Goal: Information Seeking & Learning: Learn about a topic

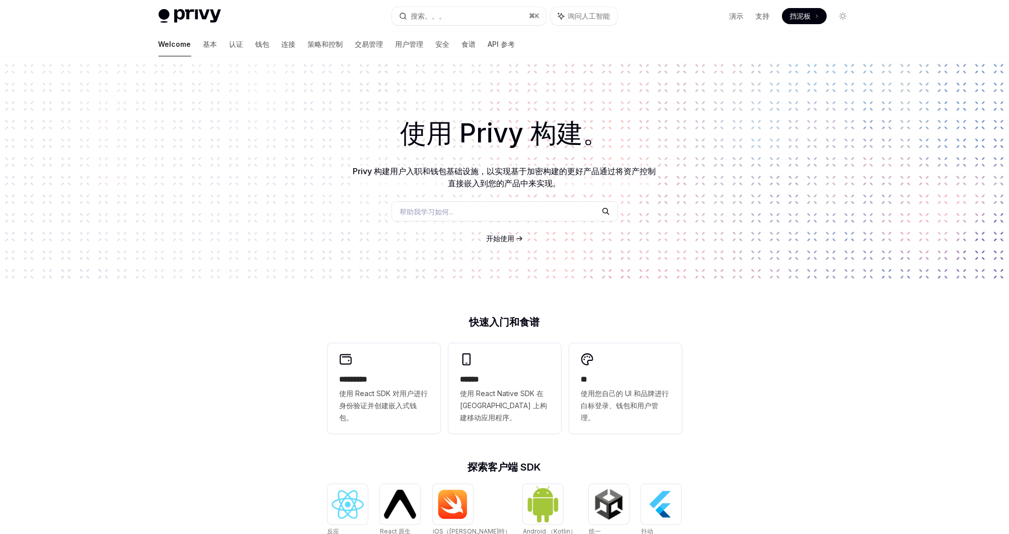
click at [184, 47] on div "Welcome 基本 认证 钱包 连接 策略和控制 交易管理 用户管理 安全 食谱 API 参考" at bounding box center [337, 44] width 357 height 24
click at [229, 44] on font "认证" at bounding box center [236, 44] width 14 height 10
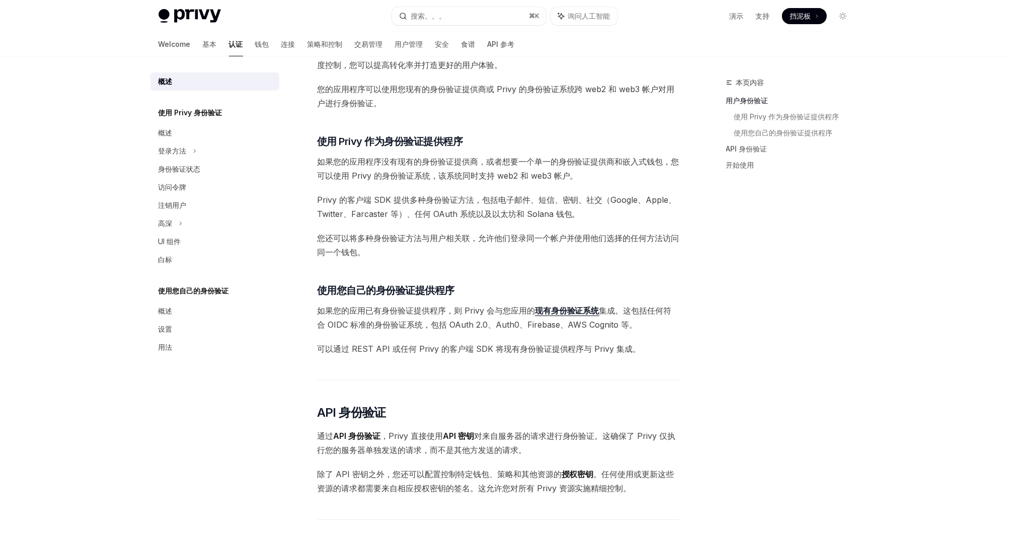
scroll to position [218, 0]
click at [572, 312] on link "现有身份验证系统" at bounding box center [567, 309] width 64 height 11
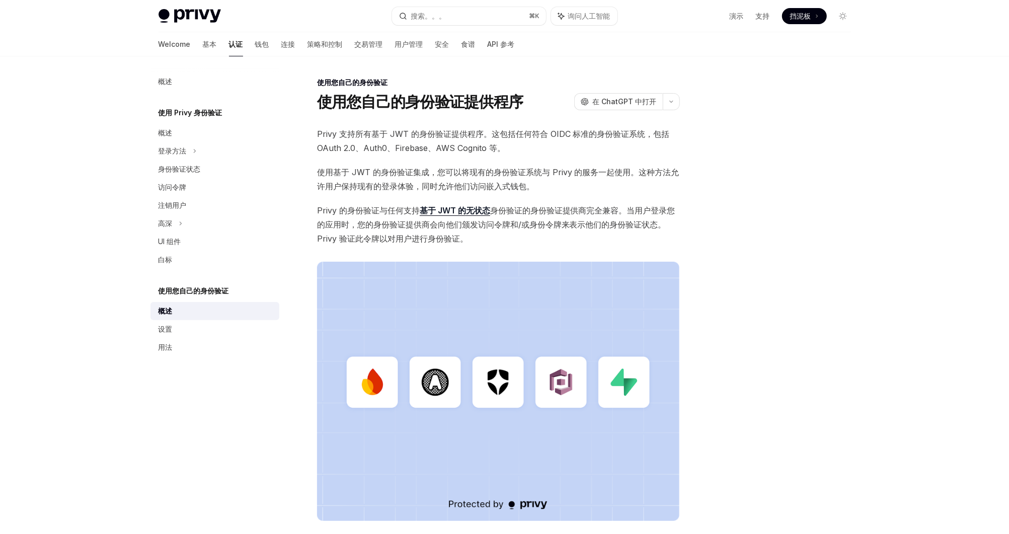
click at [781, 384] on div at bounding box center [782, 304] width 153 height 457
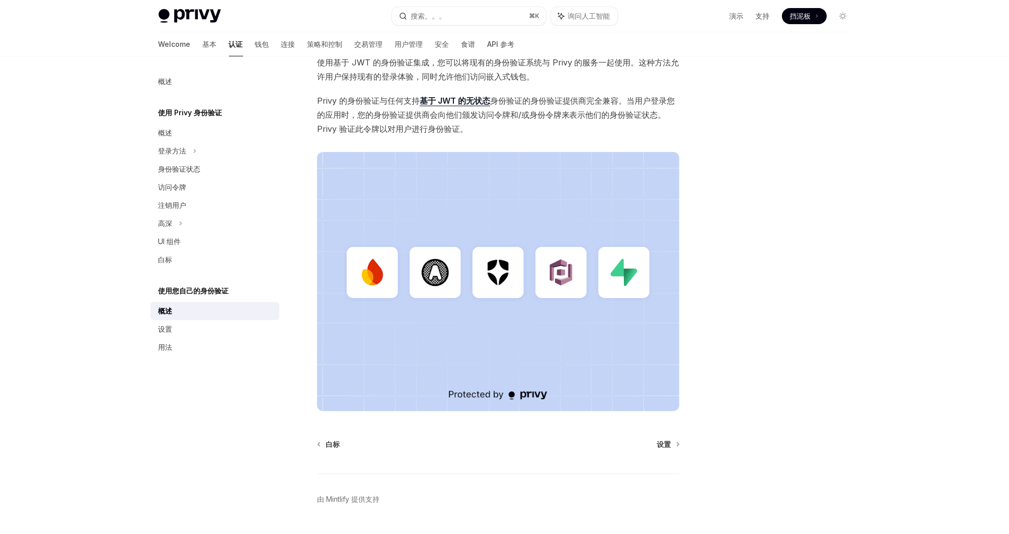
scroll to position [136, 0]
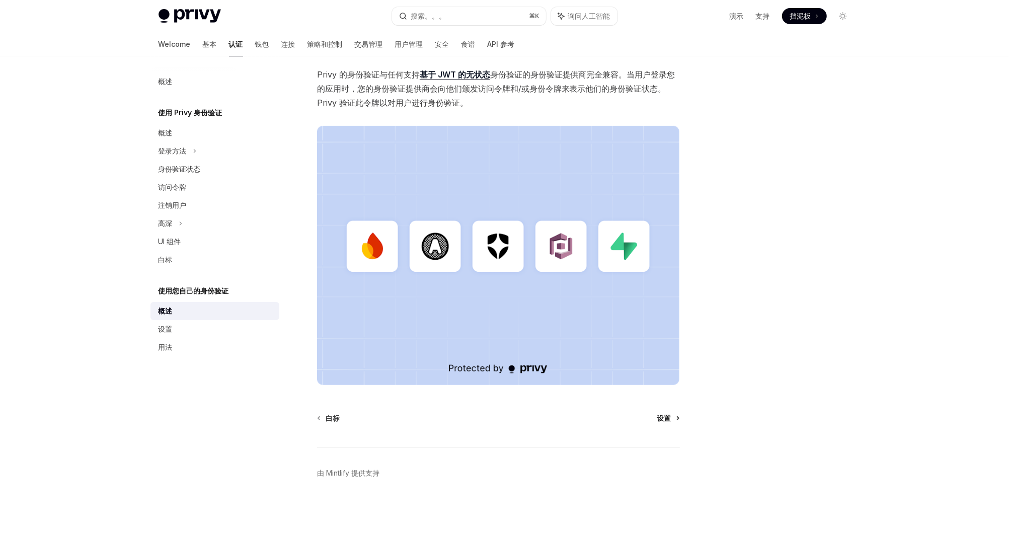
click at [668, 421] on span "设置" at bounding box center [664, 418] width 14 height 10
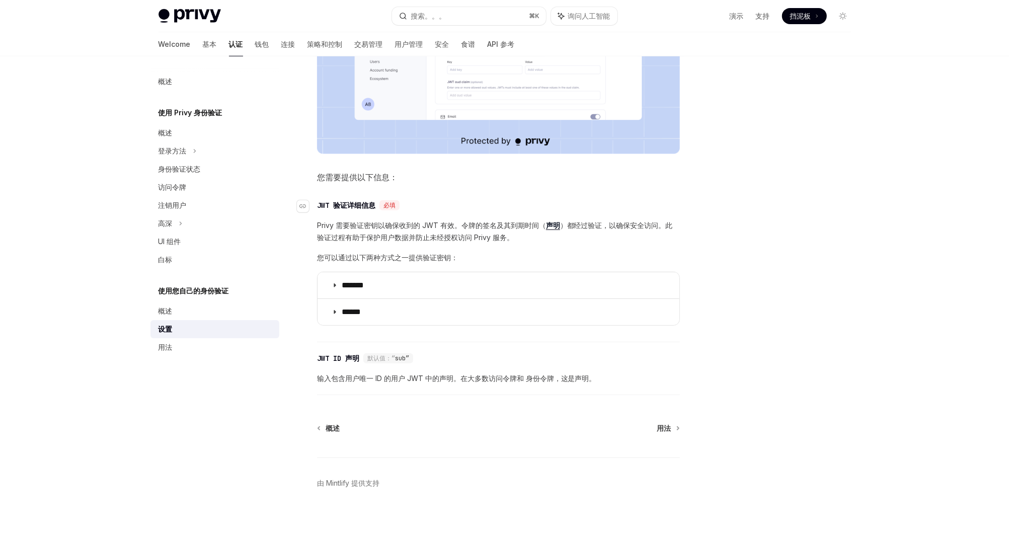
scroll to position [350, 0]
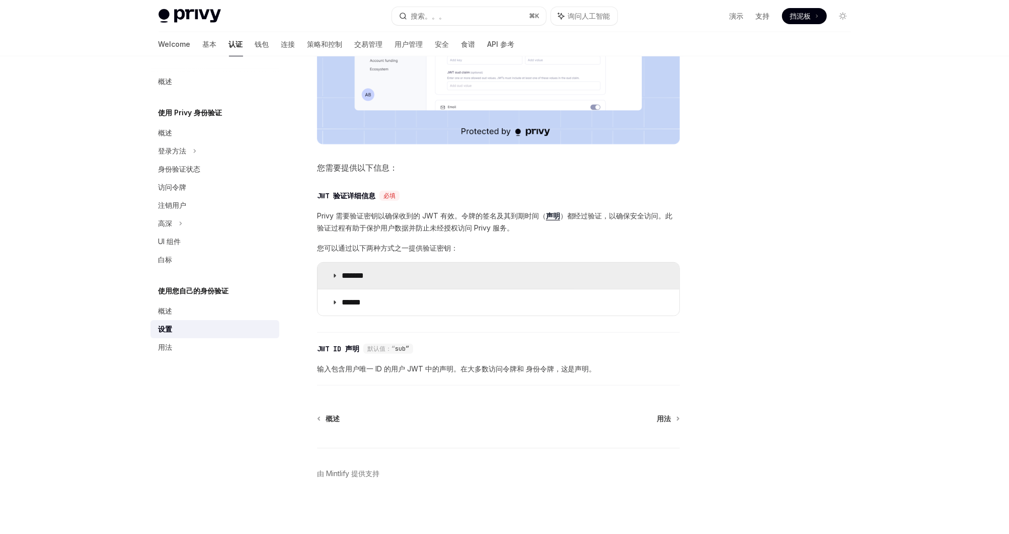
click at [404, 269] on summary "*******" at bounding box center [499, 276] width 362 height 26
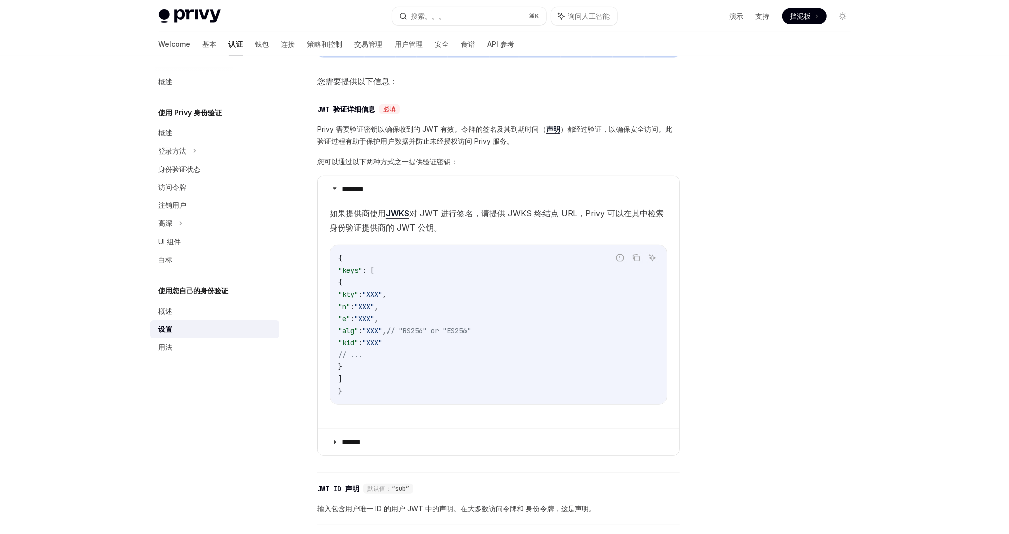
scroll to position [534, 0]
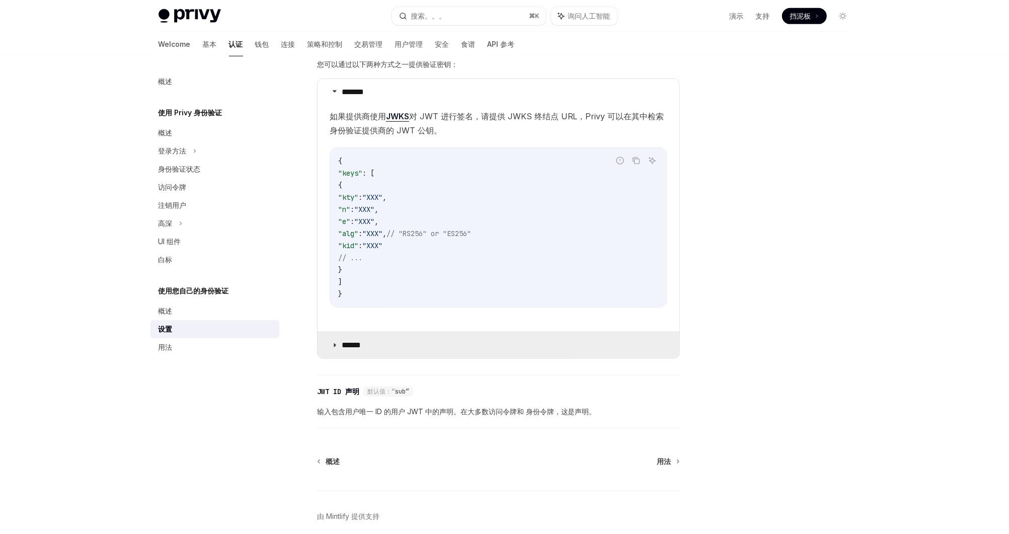
click at [417, 340] on summary "******" at bounding box center [499, 345] width 362 height 26
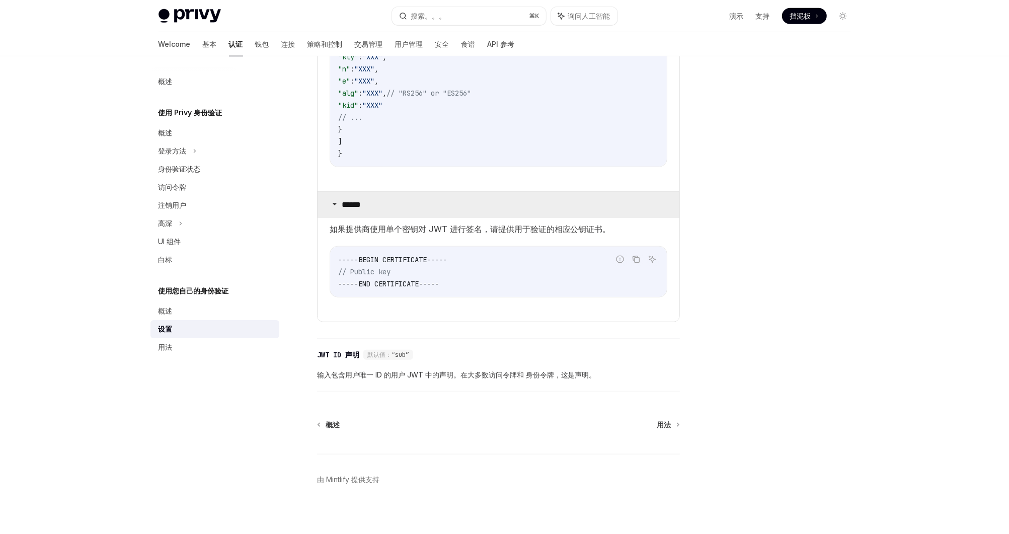
scroll to position [679, 0]
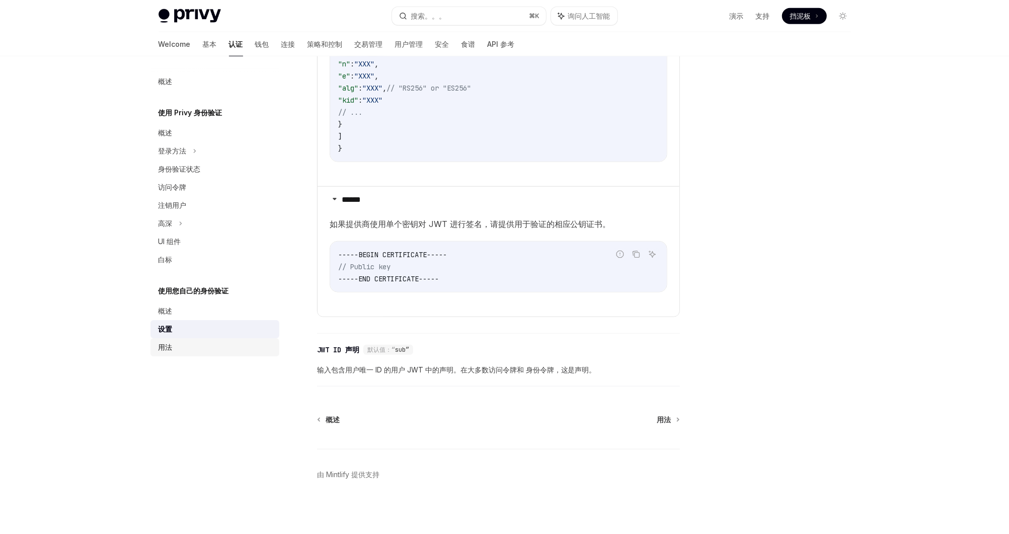
click at [186, 342] on div "用法" at bounding box center [216, 347] width 115 height 12
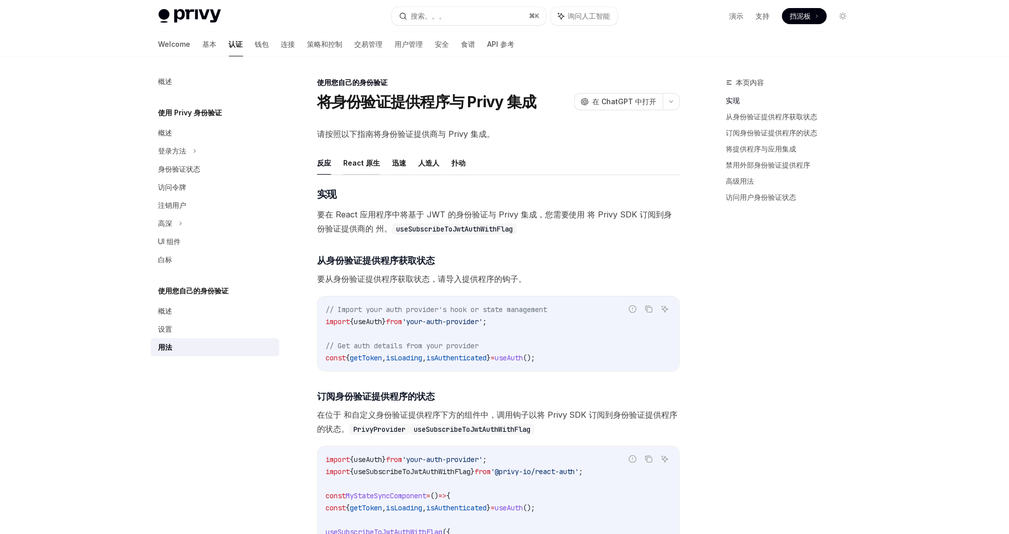
click at [356, 157] on font "React 原生" at bounding box center [361, 163] width 37 height 12
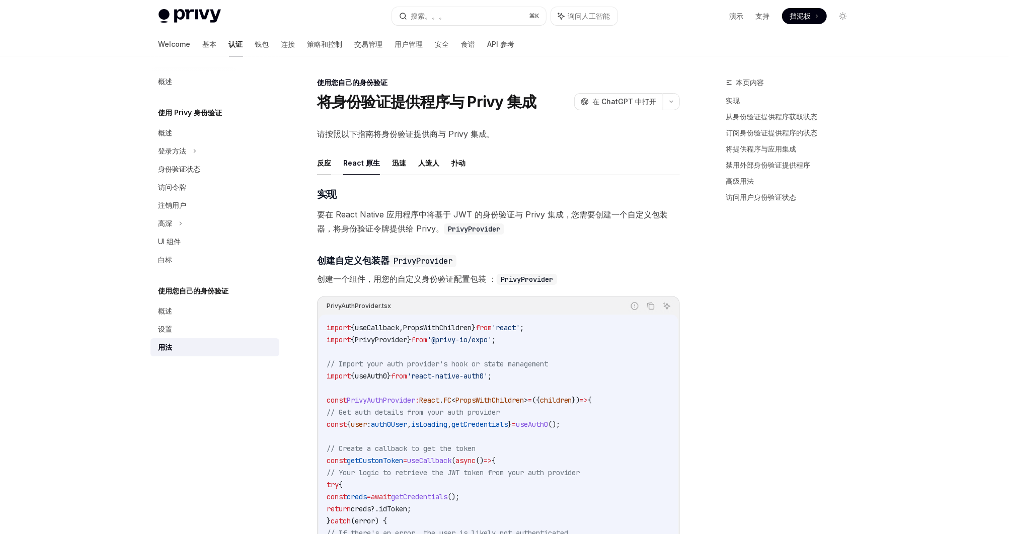
click at [323, 163] on font "反应" at bounding box center [324, 163] width 14 height 12
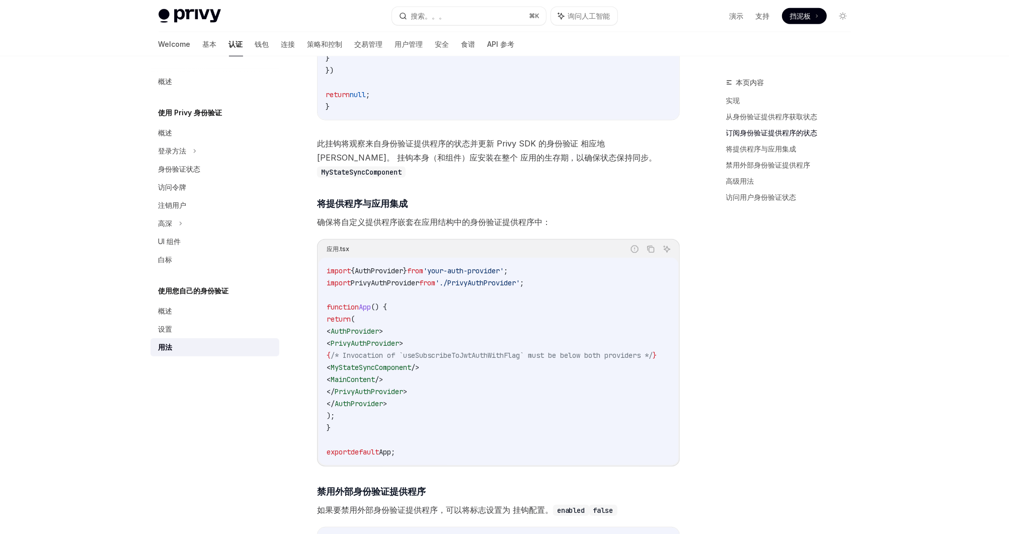
scroll to position [532, 0]
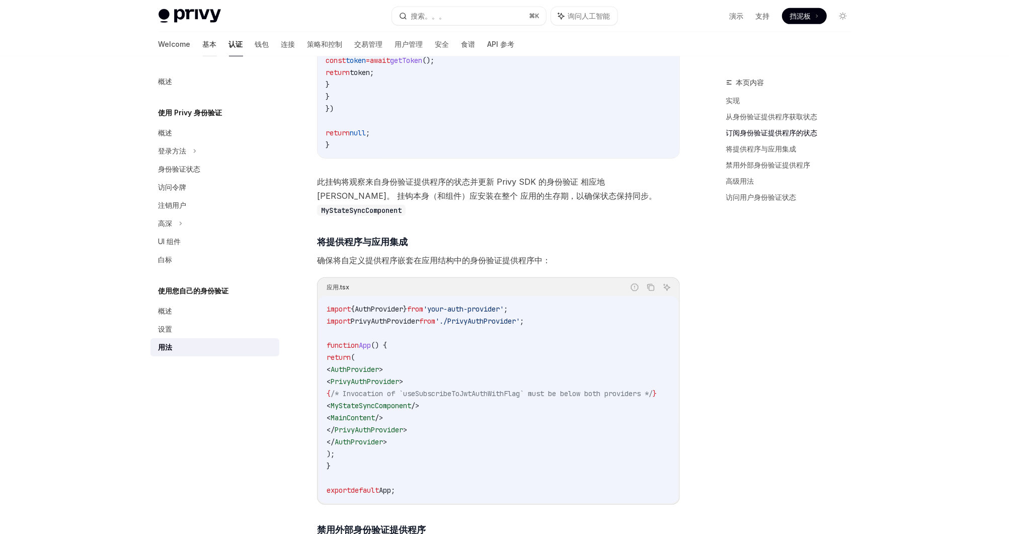
click at [203, 47] on font "基本" at bounding box center [210, 44] width 14 height 10
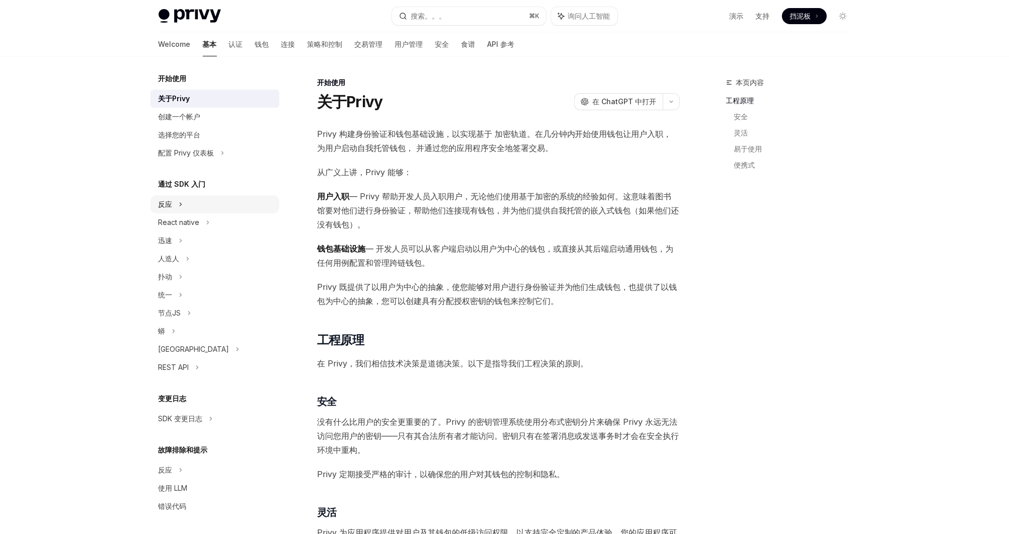
click at [217, 199] on div "反应" at bounding box center [214, 204] width 129 height 18
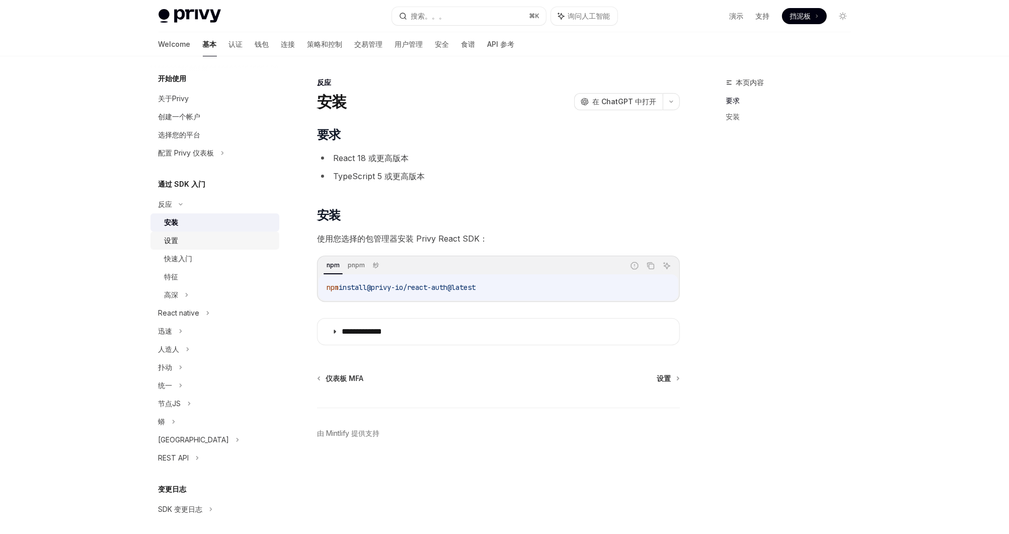
click at [212, 241] on div "设置" at bounding box center [219, 240] width 109 height 12
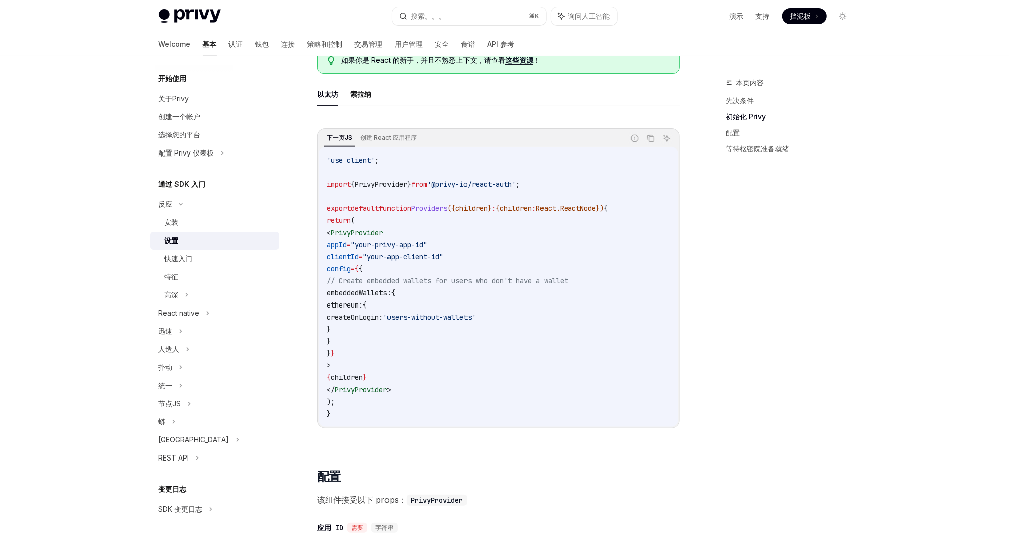
scroll to position [246, 0]
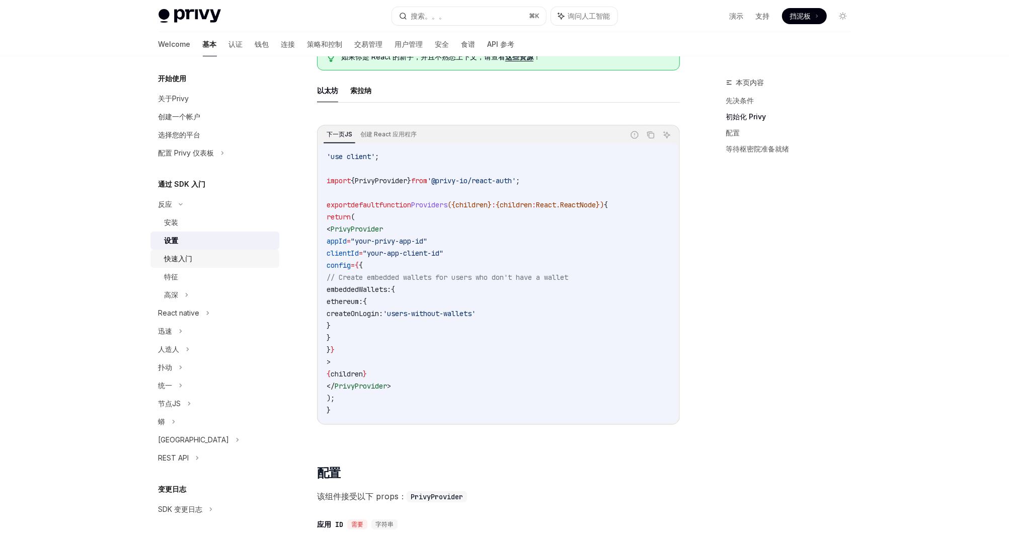
click at [207, 257] on div "快速入门" at bounding box center [219, 259] width 109 height 12
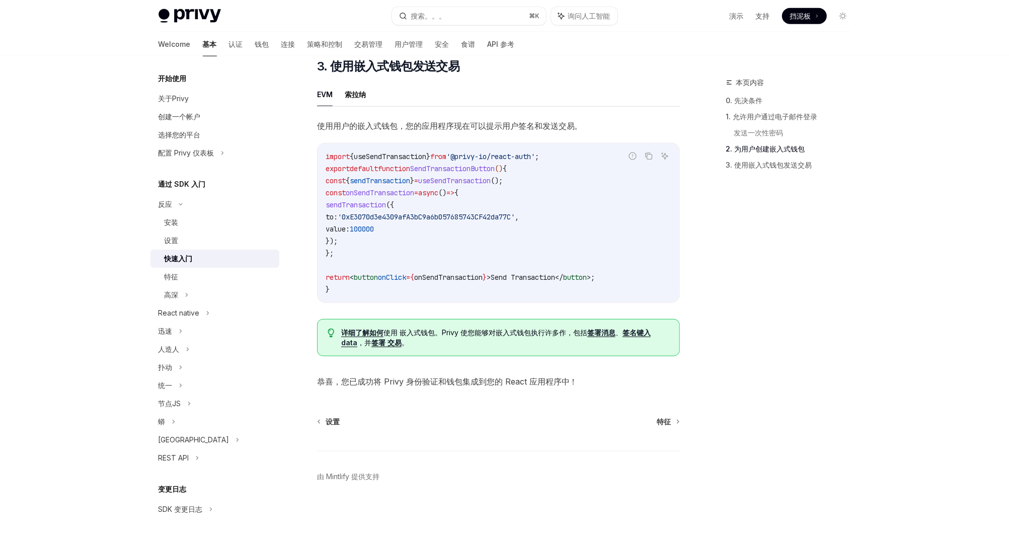
scroll to position [821, 0]
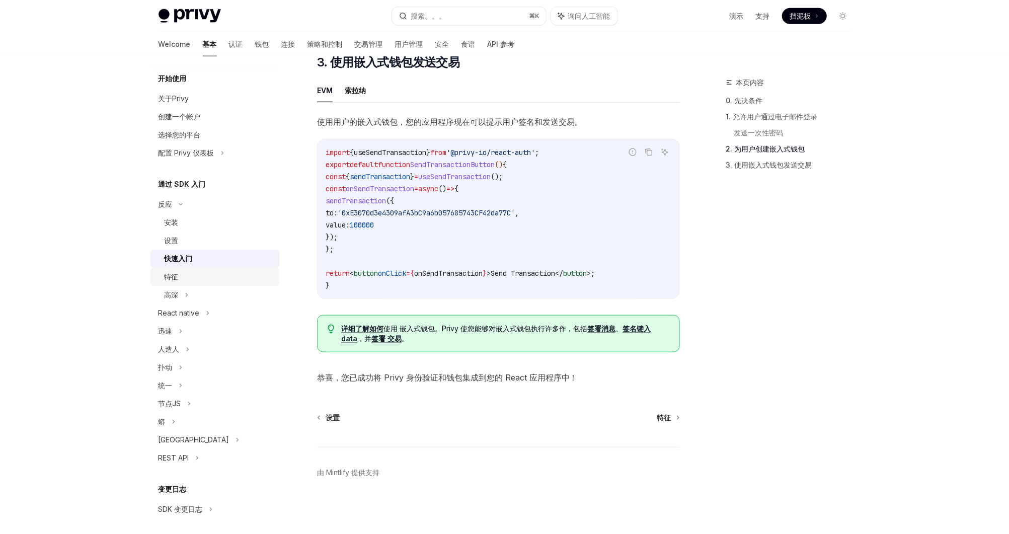
click at [228, 278] on div "特征" at bounding box center [219, 277] width 109 height 12
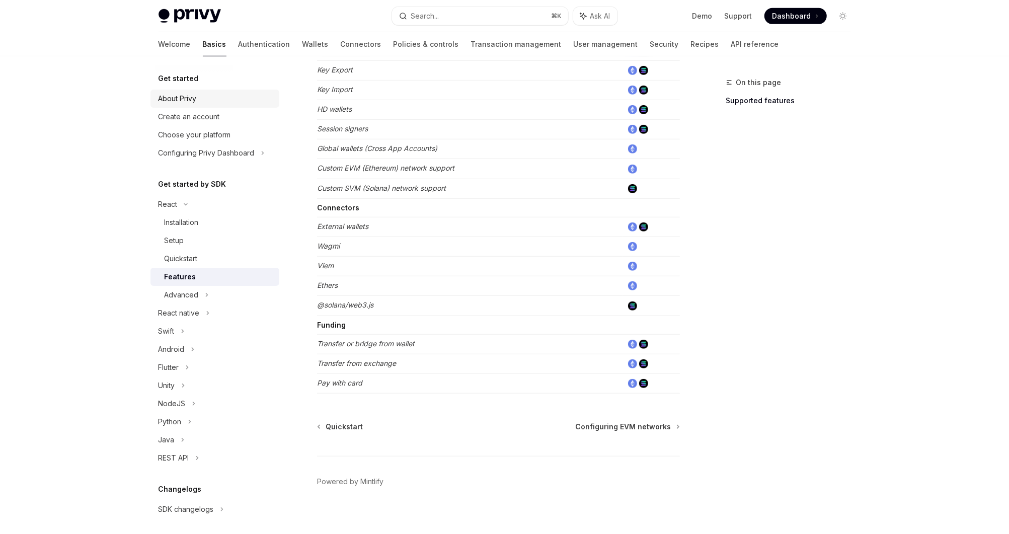
click at [223, 105] on link "About Privy" at bounding box center [214, 99] width 129 height 18
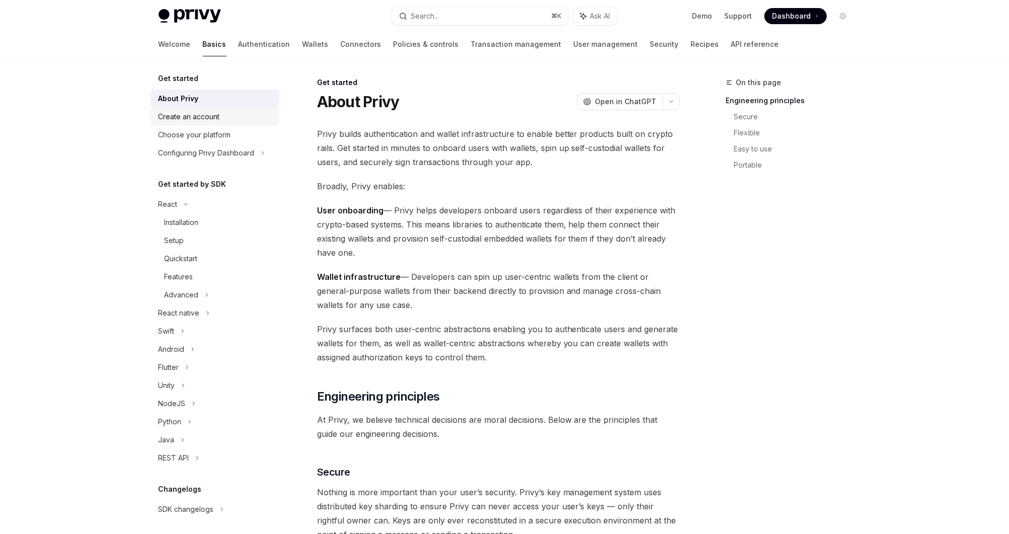
click at [228, 116] on div "Create an account" at bounding box center [216, 117] width 115 height 12
type textarea "*"
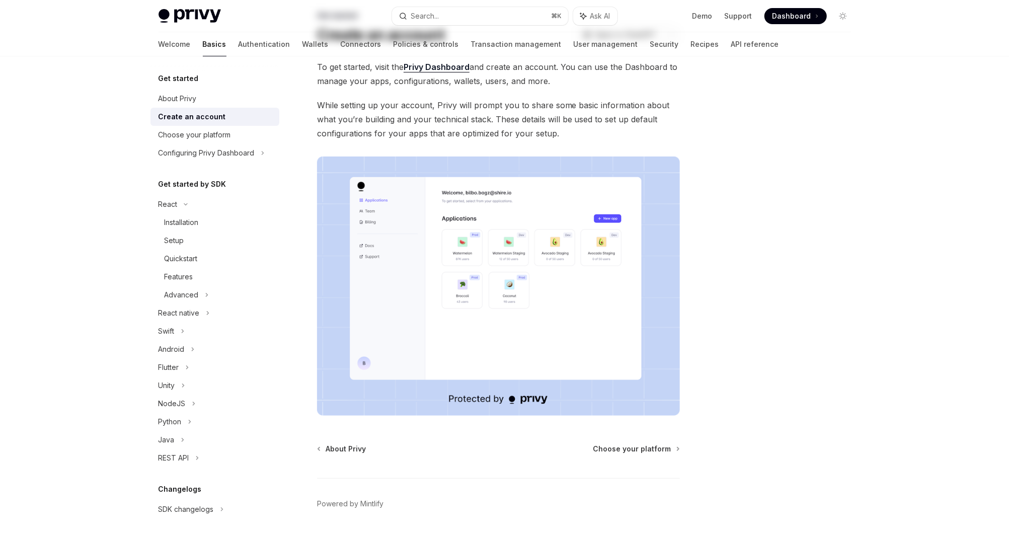
scroll to position [98, 0]
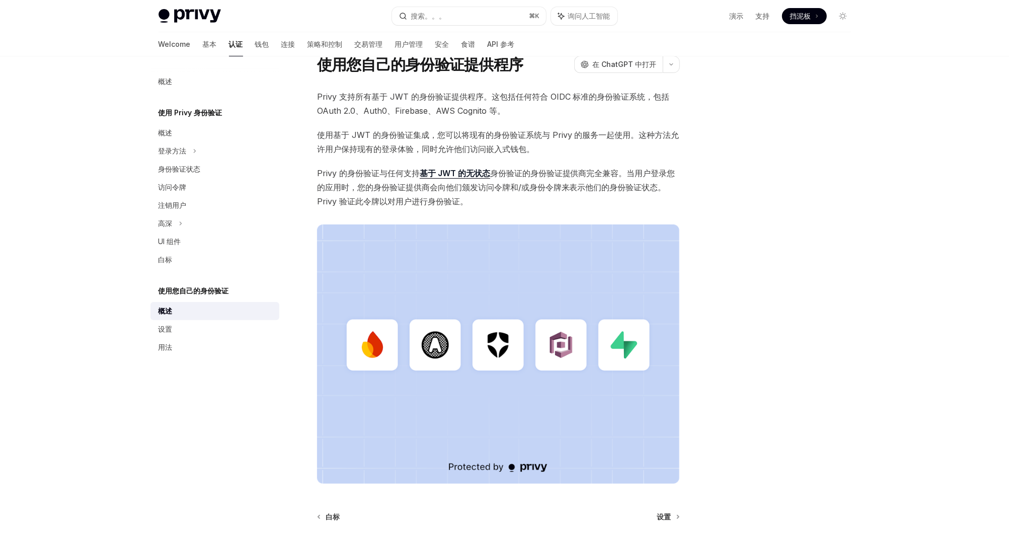
scroll to position [26, 0]
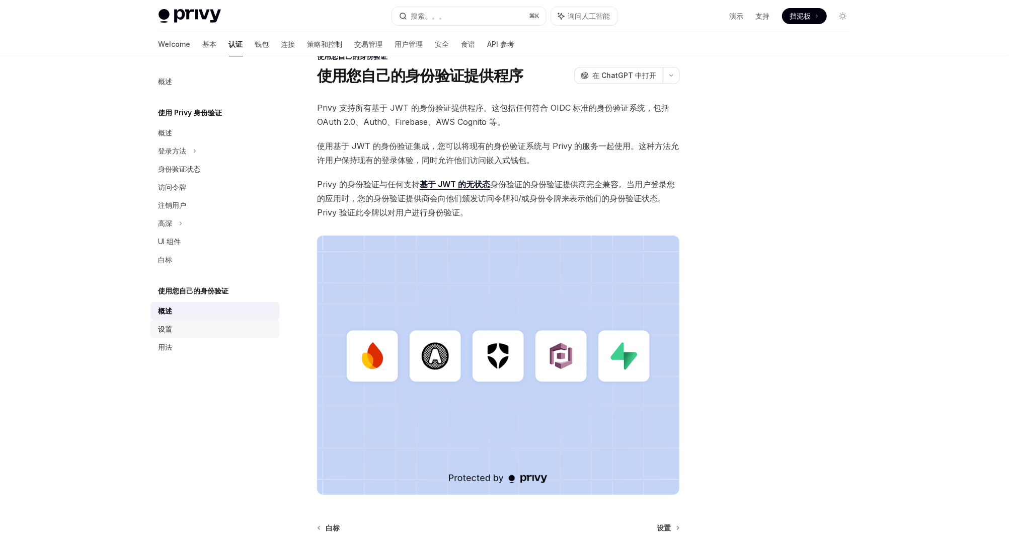
click at [200, 330] on div "设置" at bounding box center [216, 329] width 115 height 12
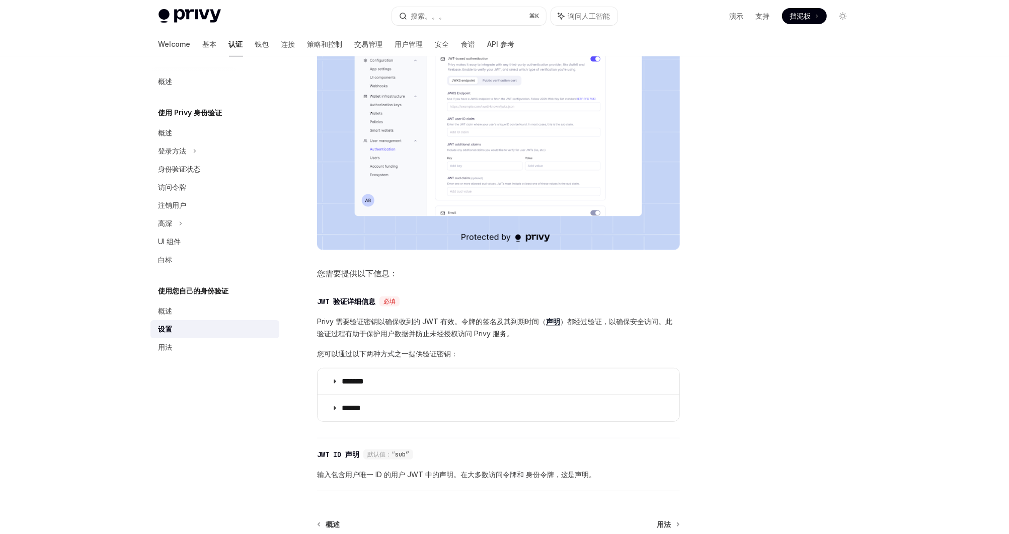
scroll to position [247, 0]
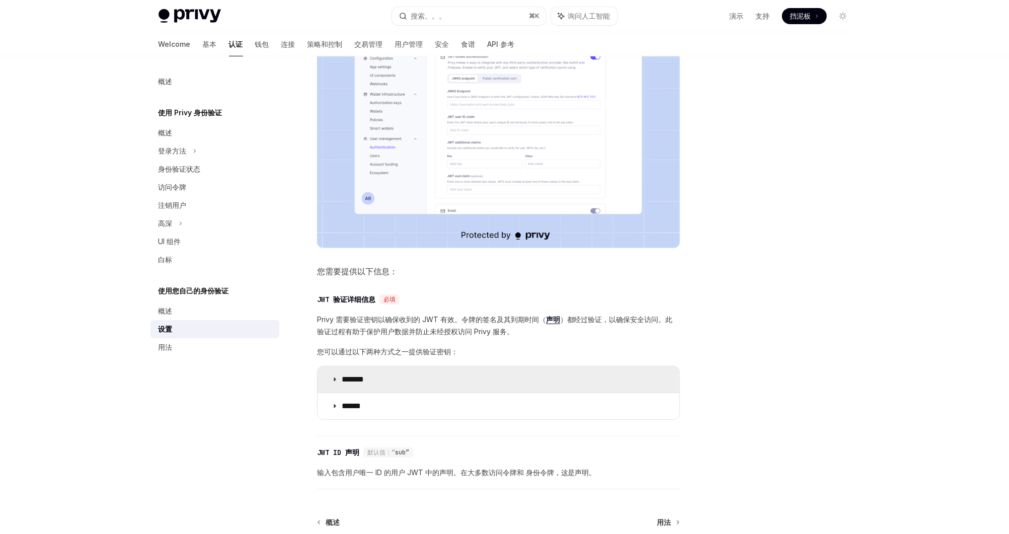
click at [464, 375] on summary "*******" at bounding box center [499, 379] width 362 height 26
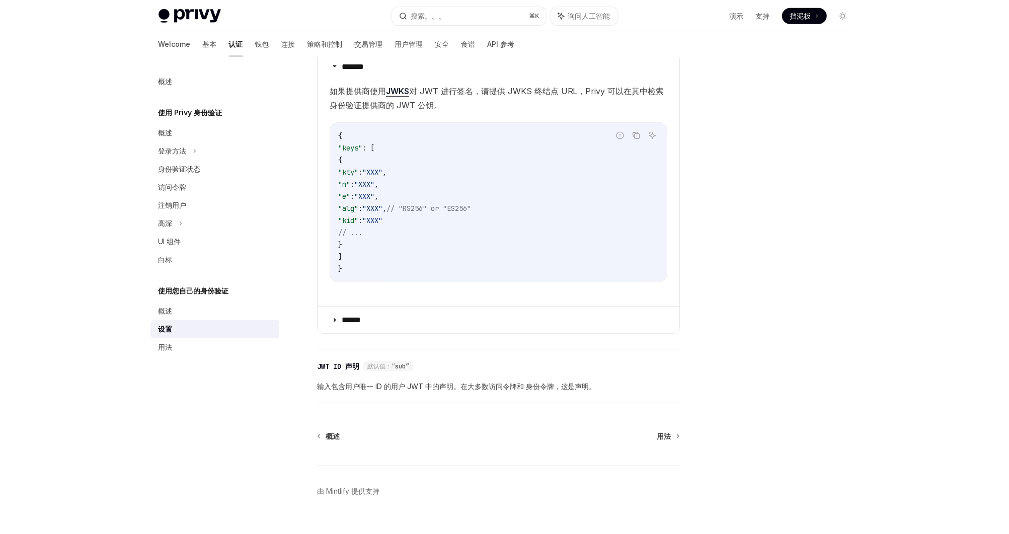
scroll to position [576, 0]
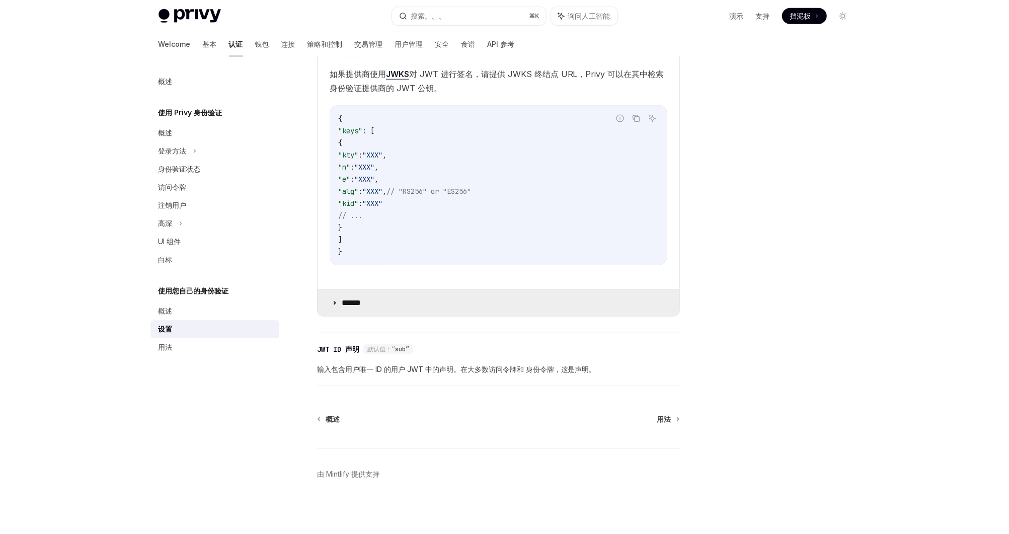
click at [473, 302] on summary "******" at bounding box center [499, 303] width 362 height 26
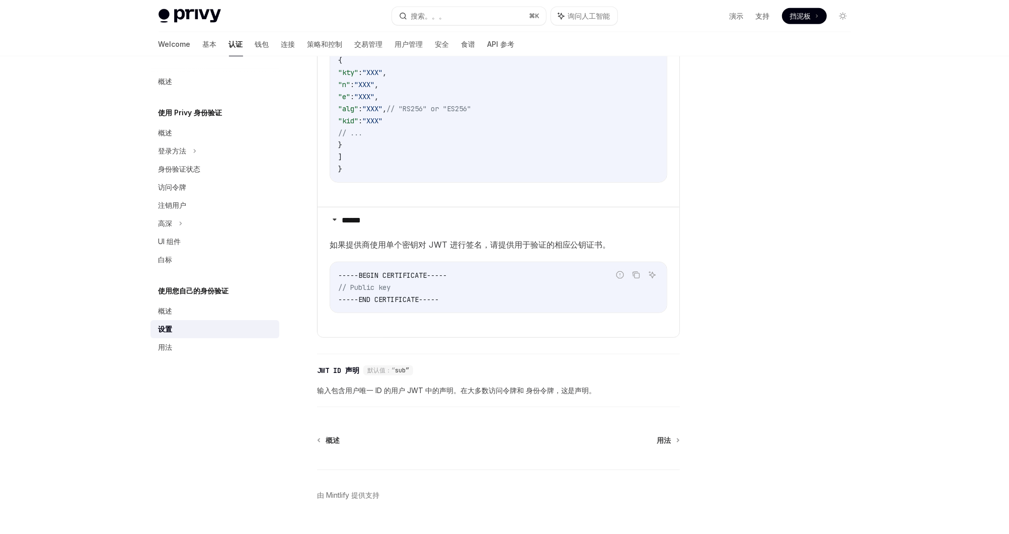
scroll to position [679, 0]
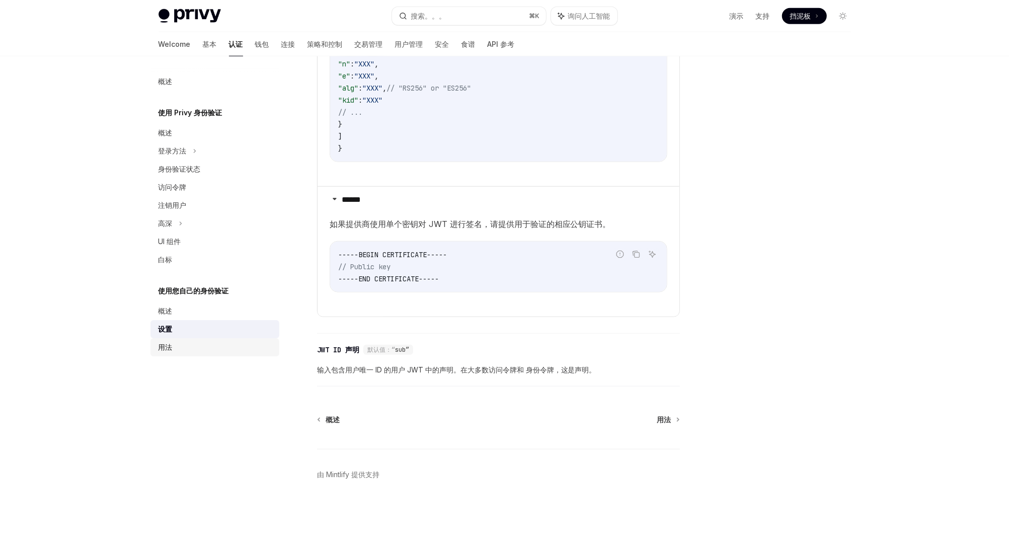
click at [212, 343] on div "用法" at bounding box center [216, 347] width 115 height 12
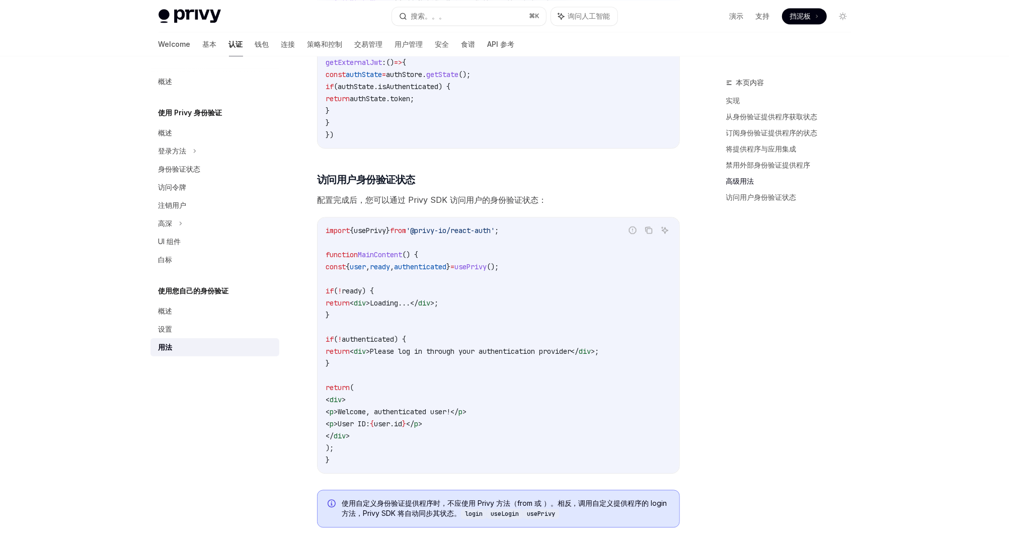
scroll to position [1905, 0]
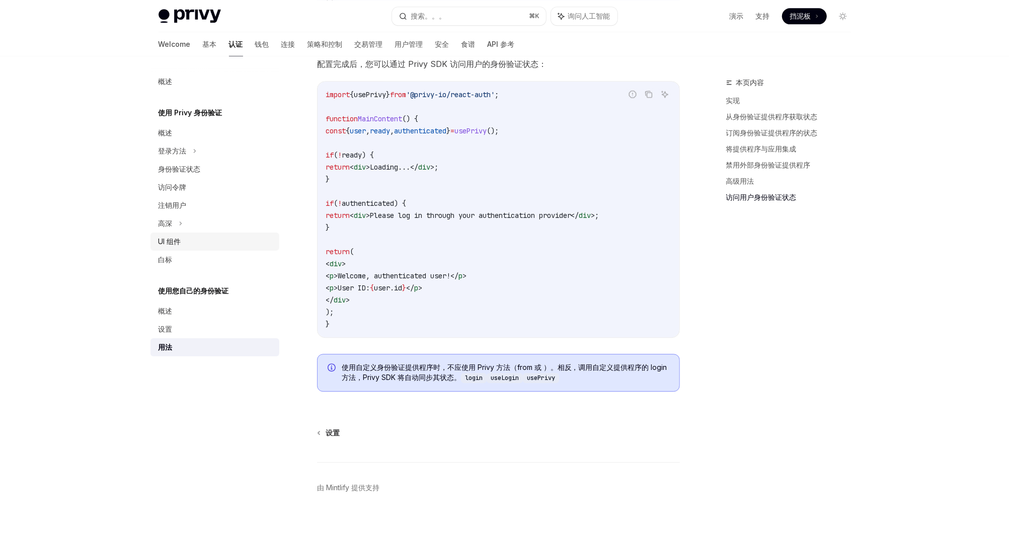
click at [216, 242] on div "UI 组件" at bounding box center [216, 242] width 115 height 12
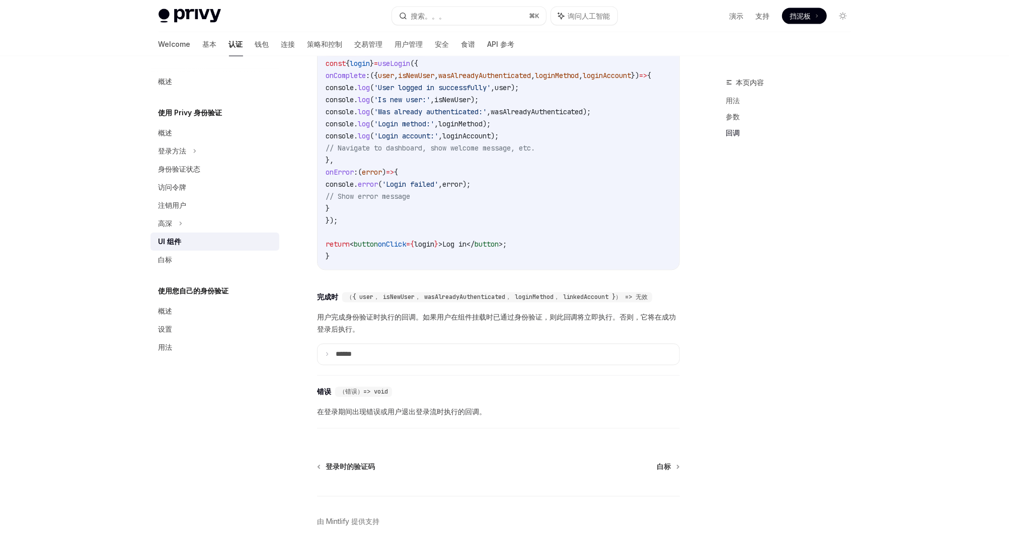
scroll to position [1327, 0]
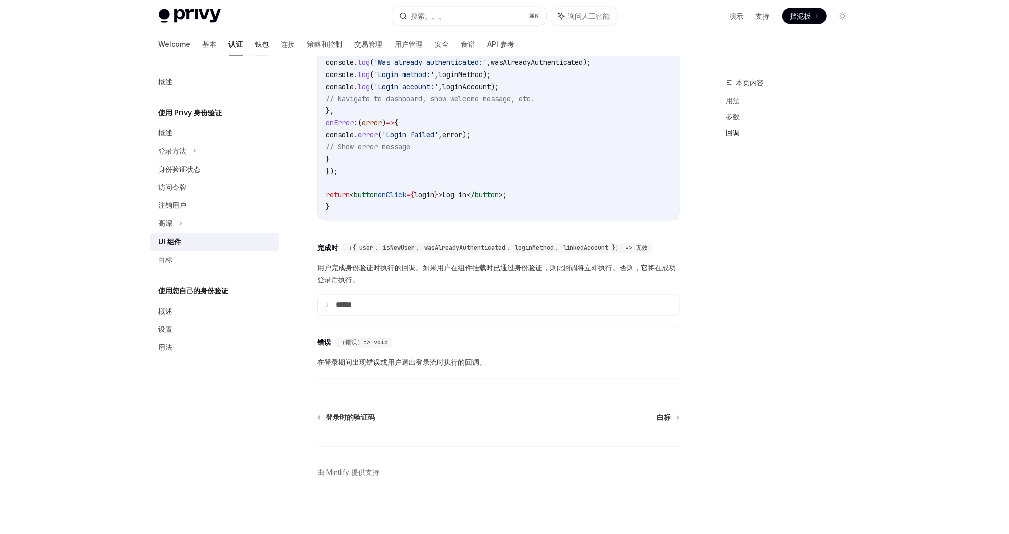
click at [255, 38] on link "钱包" at bounding box center [262, 44] width 14 height 24
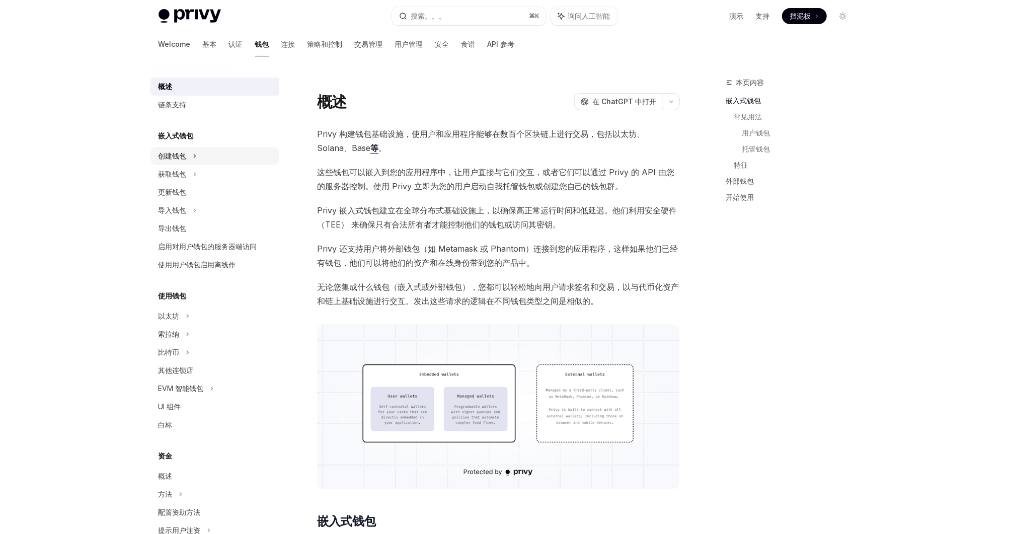
click at [196, 153] on icon at bounding box center [195, 156] width 4 height 12
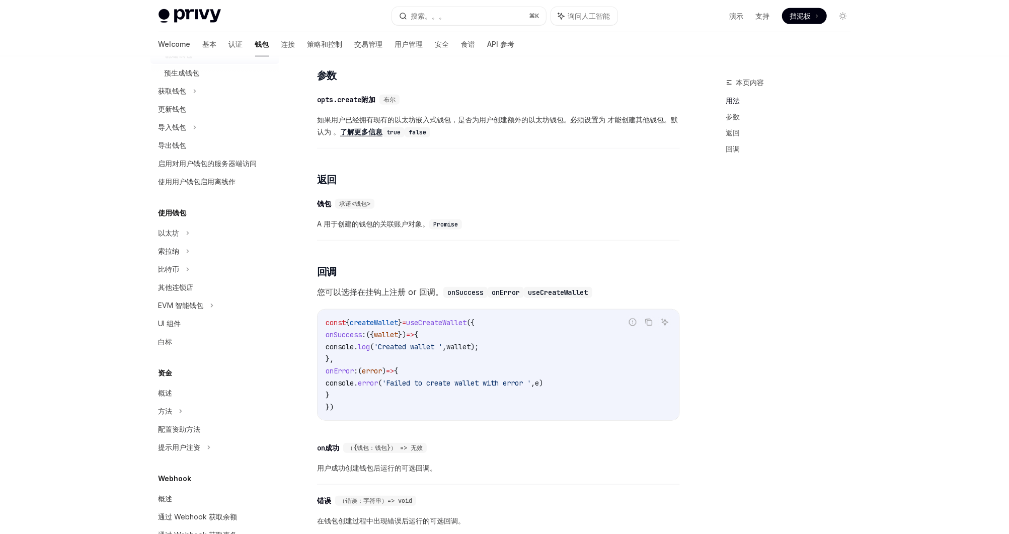
scroll to position [125, 0]
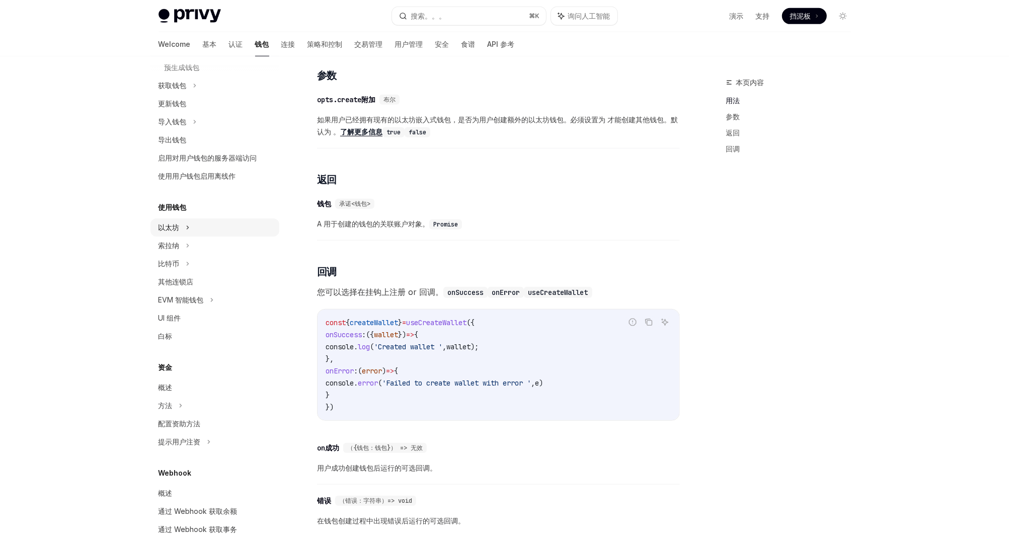
click at [204, 229] on div "以太坊" at bounding box center [214, 227] width 129 height 18
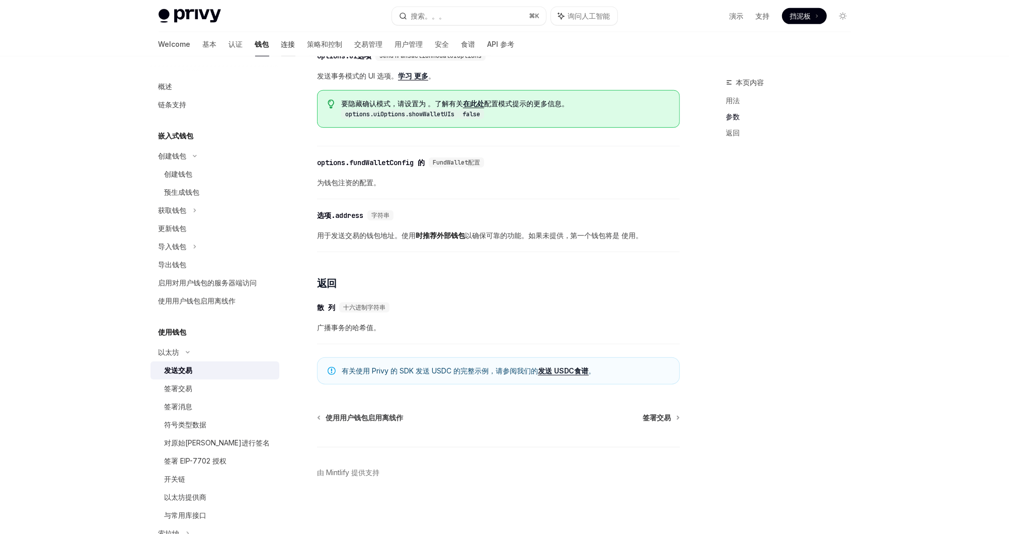
click at [281, 47] on font "连接" at bounding box center [288, 44] width 14 height 10
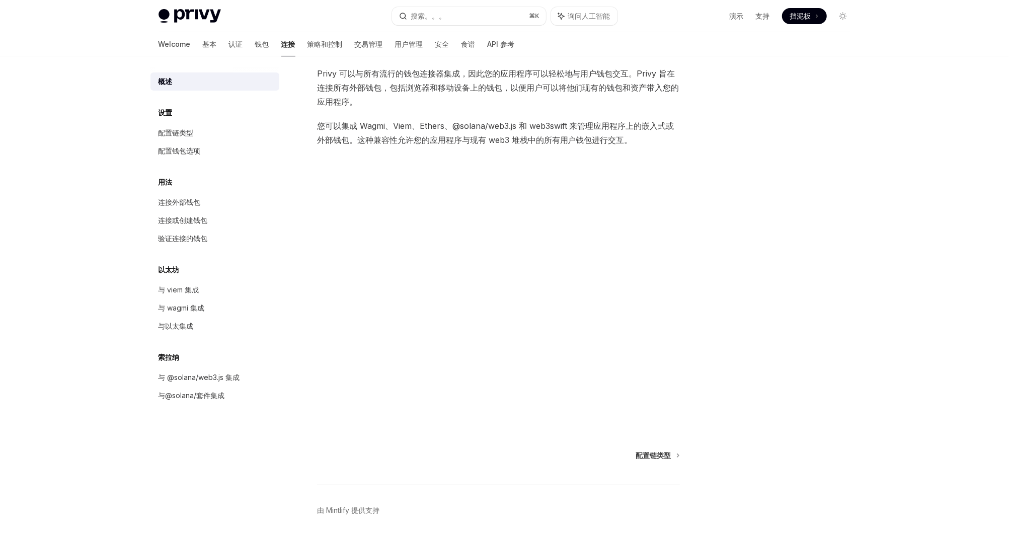
scroll to position [83, 0]
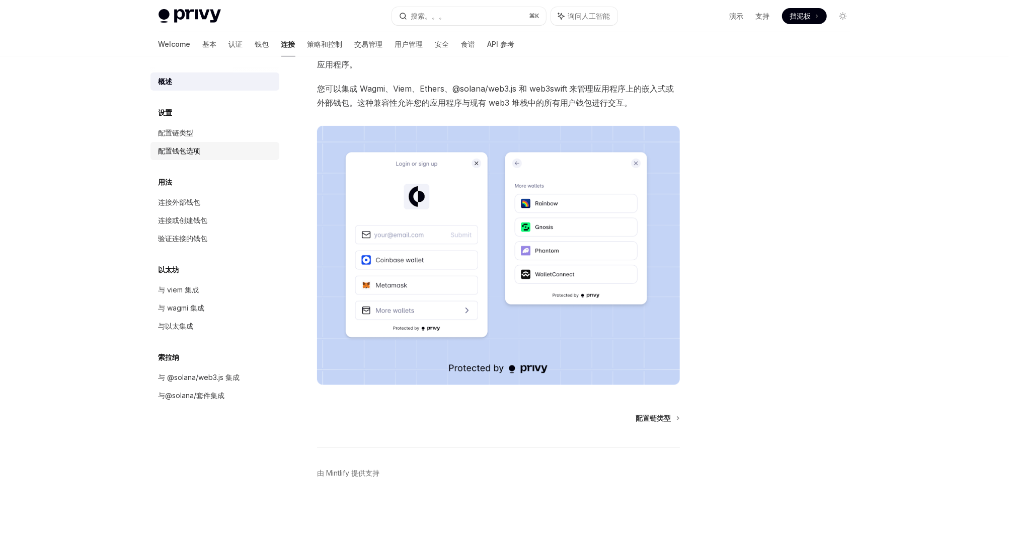
click at [232, 142] on link "配置钱包选项" at bounding box center [214, 151] width 129 height 18
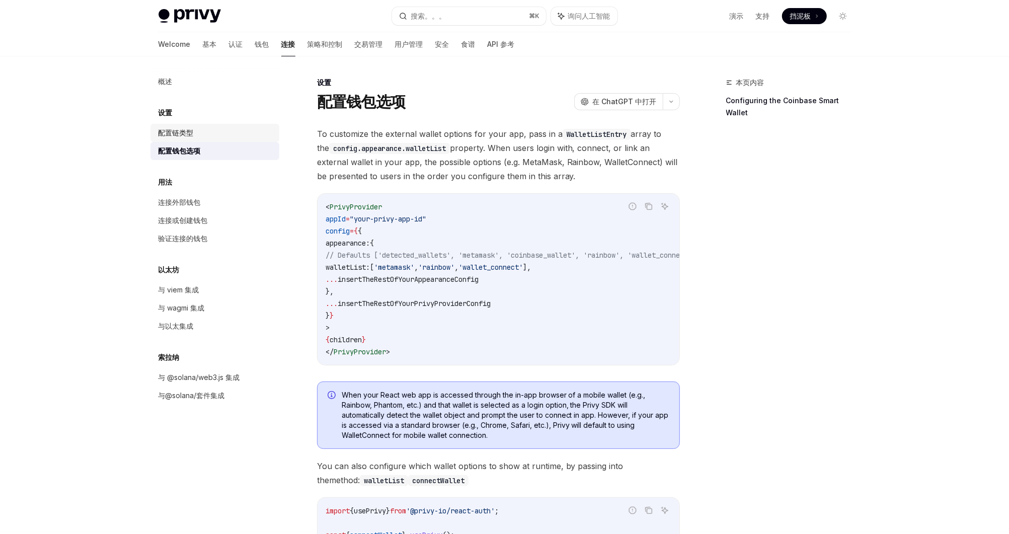
click at [232, 135] on div "配置链类型" at bounding box center [216, 133] width 115 height 12
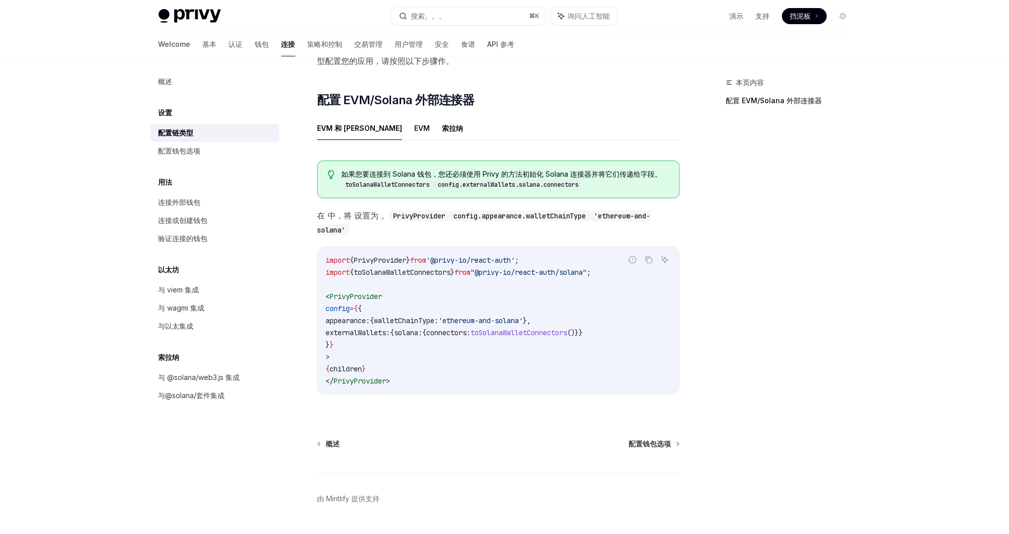
scroll to position [112, 0]
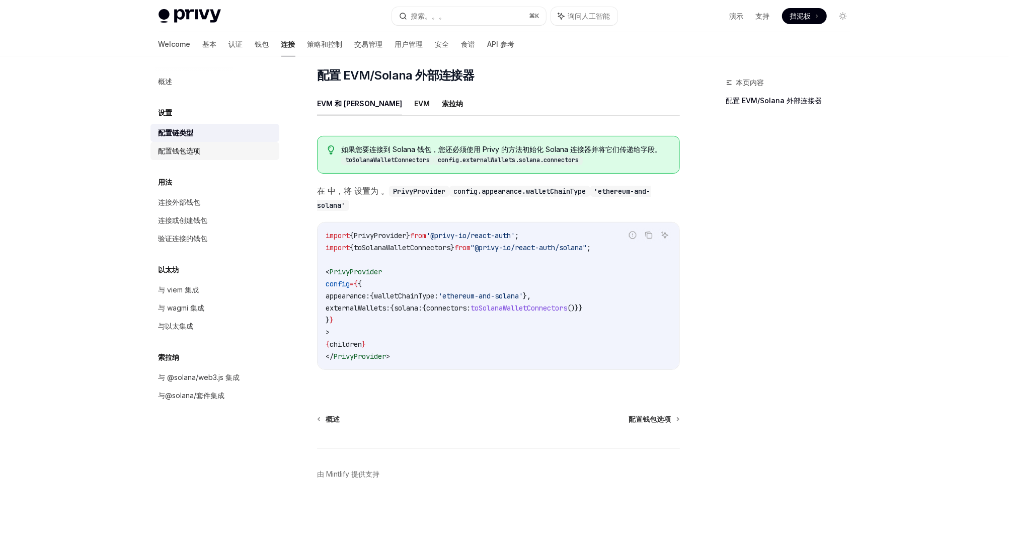
click at [226, 150] on div "配置钱包选项" at bounding box center [216, 151] width 115 height 12
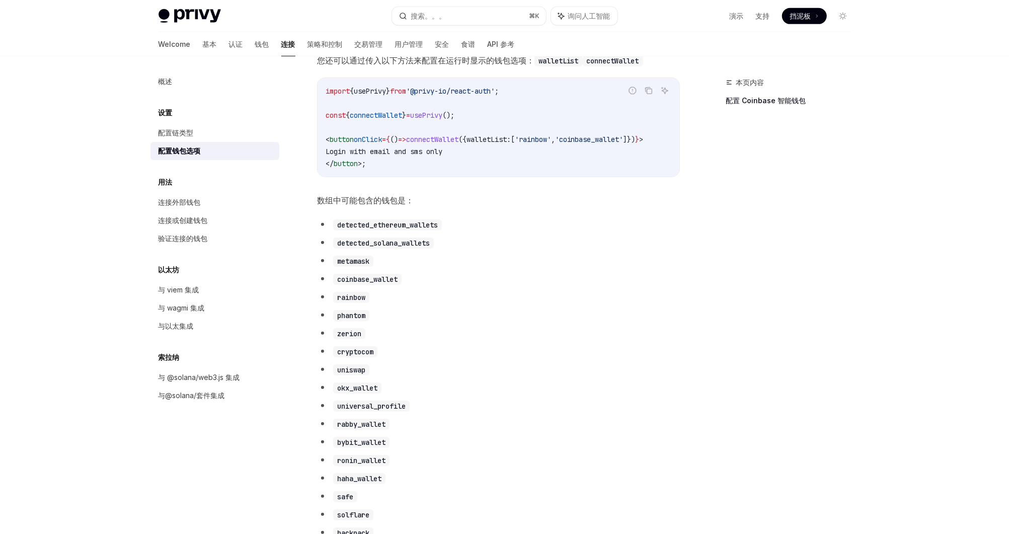
scroll to position [387, 0]
click at [234, 201] on div "连接外部钱包" at bounding box center [216, 202] width 115 height 12
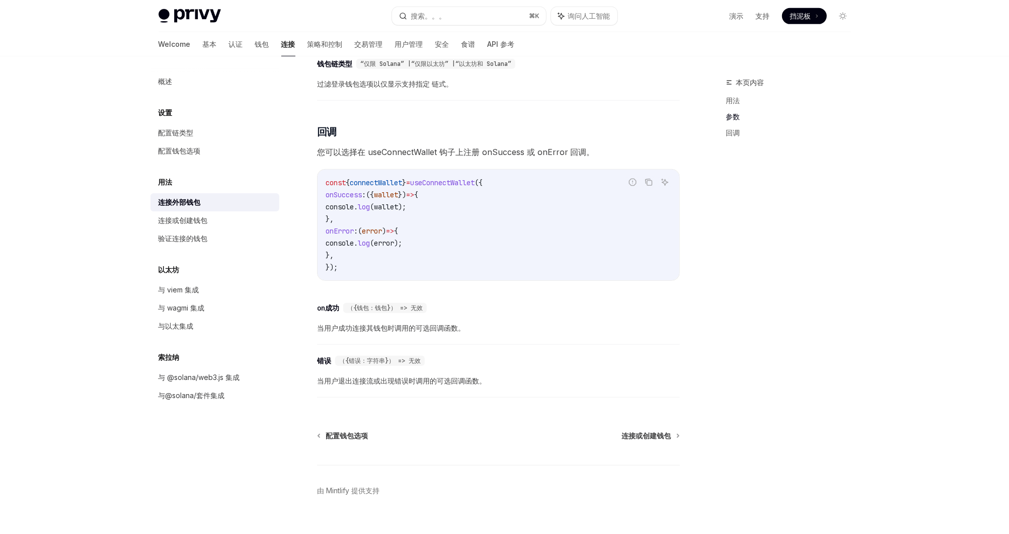
scroll to position [549, 0]
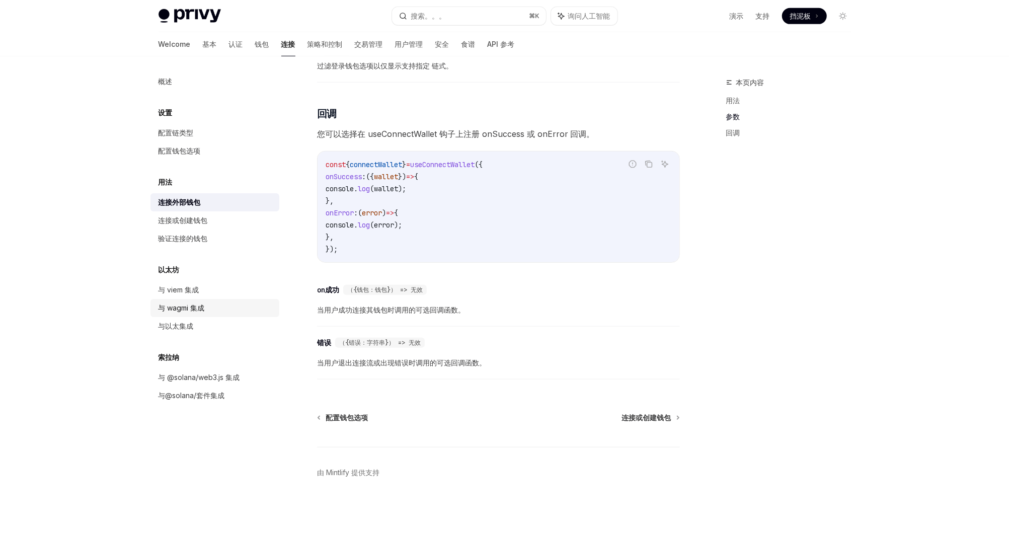
click at [219, 302] on div "与 wagmi 集成" at bounding box center [216, 308] width 115 height 12
type textarea "*"
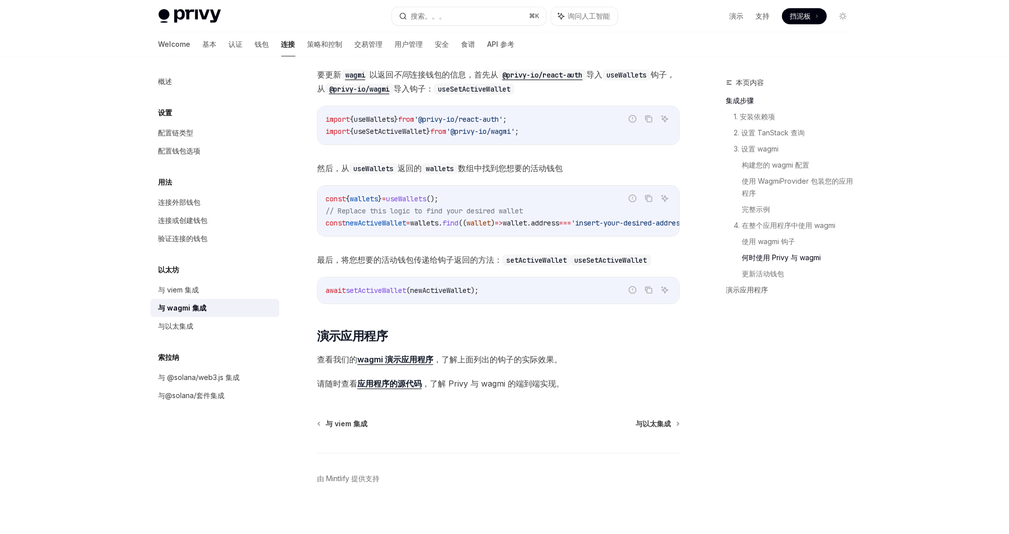
scroll to position [2580, 0]
